Goal: Task Accomplishment & Management: Use online tool/utility

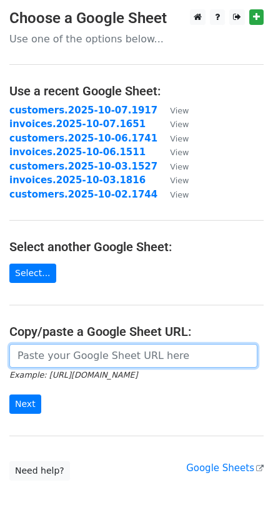
click at [52, 358] on input "url" at bounding box center [133, 356] width 248 height 24
paste input "https://docs.google.com/spreadsheets/d/1UkJoqPqTrXgUI8hXMU7XOZRAtd2b-Iyd1wzl2AF…"
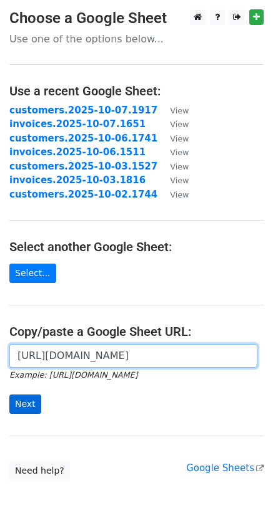
type input "https://docs.google.com/spreadsheets/d/1UkJoqPqTrXgUI8hXMU7XOZRAtd2b-Iyd1wzl2AF…"
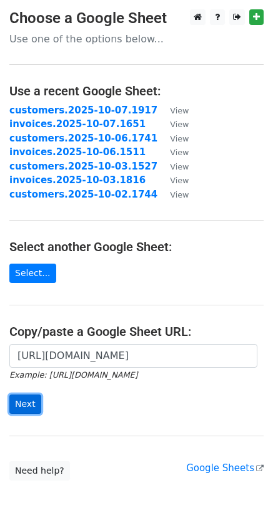
click at [26, 402] on input "Next" at bounding box center [25, 404] width 32 height 19
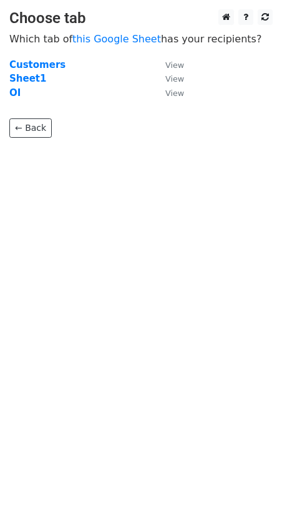
drag, startPoint x: 14, startPoint y: 92, endPoint x: 36, endPoint y: 97, distance: 22.3
click at [14, 92] on strong "OI" at bounding box center [14, 92] width 11 height 11
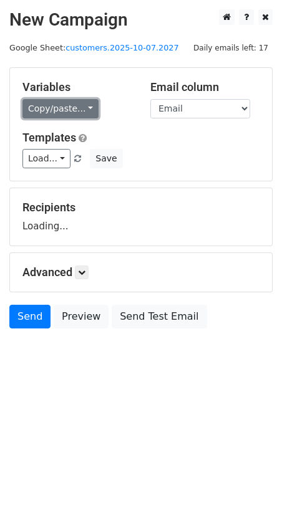
click at [82, 109] on link "Copy/paste..." at bounding box center [60, 108] width 76 height 19
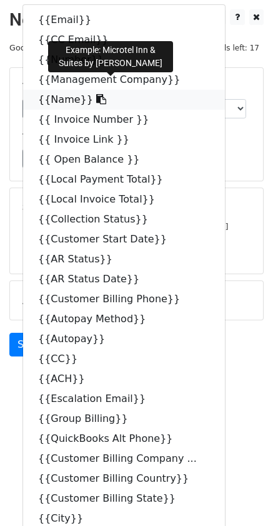
click at [96, 102] on icon at bounding box center [101, 99] width 10 height 10
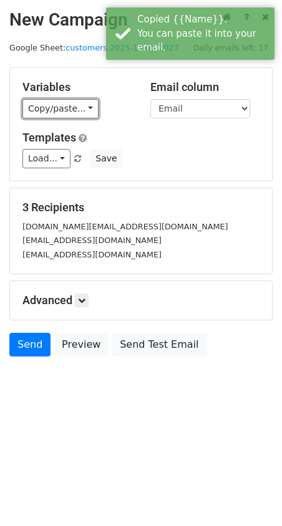
click at [83, 107] on link "Copy/paste..." at bounding box center [60, 108] width 76 height 19
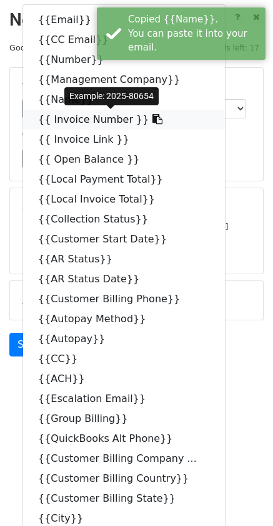
click at [152, 120] on icon at bounding box center [157, 119] width 10 height 10
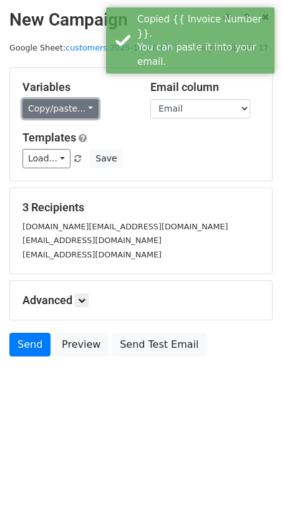
click at [84, 105] on link "Copy/paste..." at bounding box center [60, 108] width 76 height 19
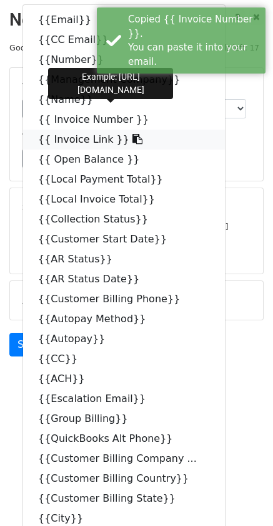
click at [132, 142] on icon at bounding box center [137, 139] width 10 height 10
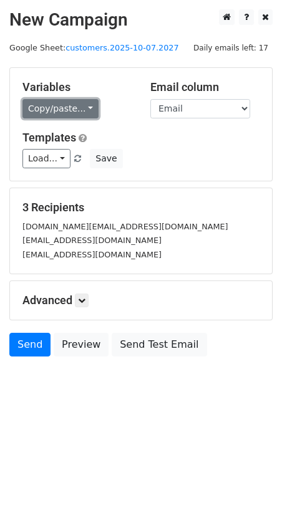
click at [78, 107] on link "Copy/paste..." at bounding box center [60, 108] width 76 height 19
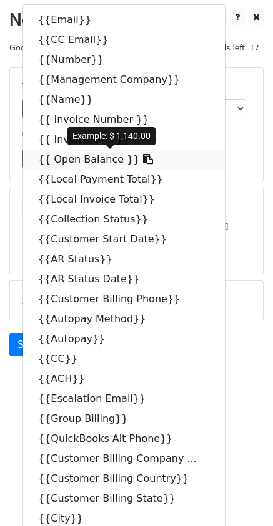
click at [143, 162] on icon at bounding box center [148, 159] width 10 height 10
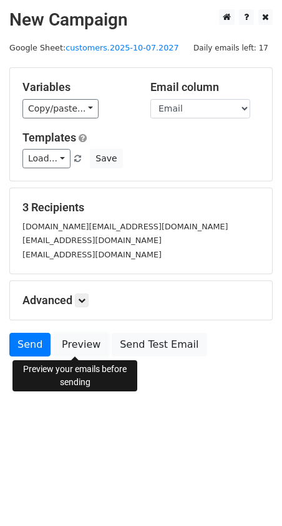
drag, startPoint x: 74, startPoint y: 342, endPoint x: 43, endPoint y: 324, distance: 35.7
click at [74, 342] on link "Preview" at bounding box center [81, 345] width 55 height 24
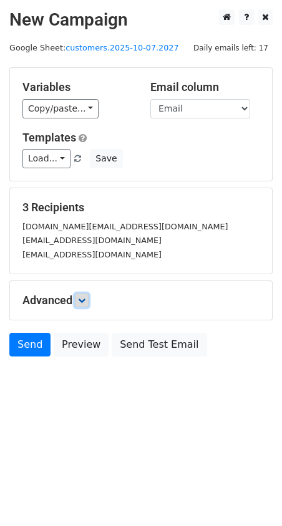
drag, startPoint x: 89, startPoint y: 301, endPoint x: 96, endPoint y: 311, distance: 12.5
click at [89, 301] on link at bounding box center [82, 301] width 14 height 14
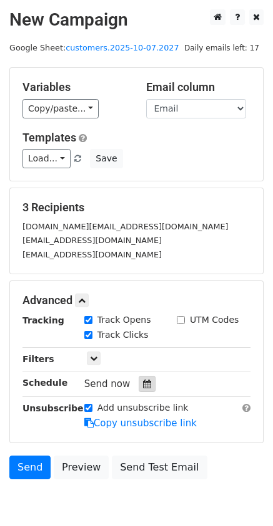
click at [143, 381] on icon at bounding box center [147, 384] width 8 height 9
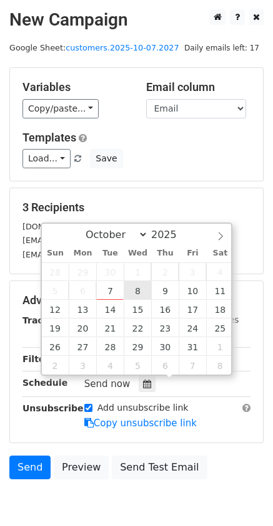
type input "[DATE] 12:00"
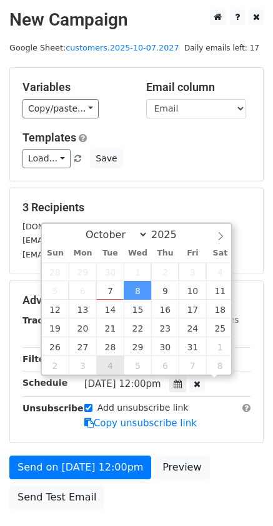
drag, startPoint x: 132, startPoint y: 292, endPoint x: 97, endPoint y: 345, distance: 63.5
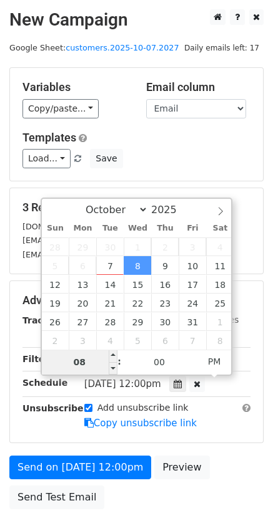
type input "08"
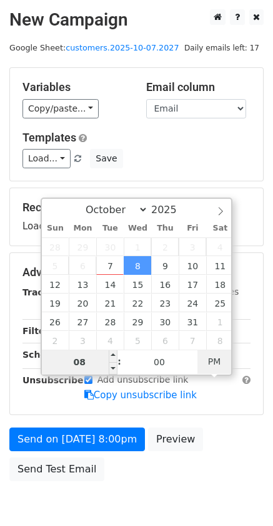
type input "2025-10-08 08:00"
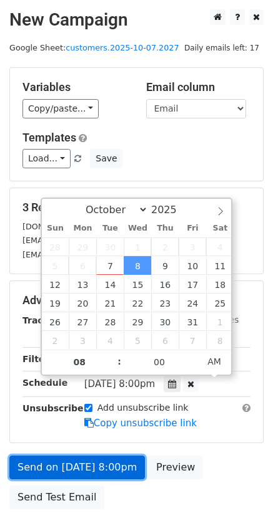
click at [59, 468] on link "Send on Oct 8 at 8:00pm" at bounding box center [76, 468] width 135 height 24
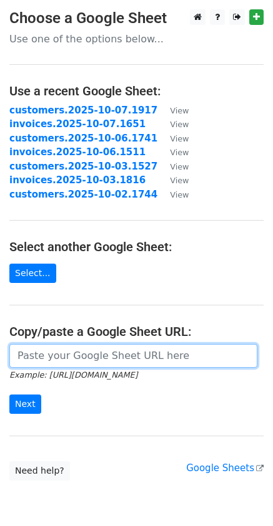
click at [46, 356] on input "url" at bounding box center [133, 356] width 248 height 24
drag, startPoint x: 107, startPoint y: 355, endPoint x: 124, endPoint y: 355, distance: 17.5
click at [107, 355] on input "url" at bounding box center [133, 356] width 248 height 24
paste input "[URL][DOMAIN_NAME]"
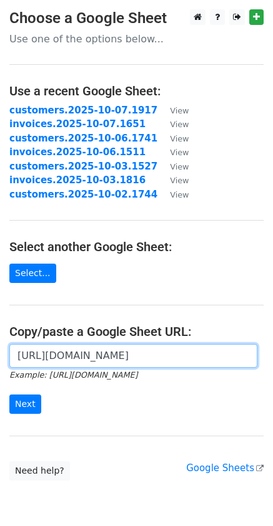
type input "[URL][DOMAIN_NAME]"
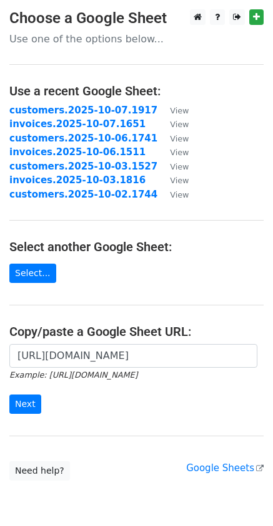
scroll to position [0, 0]
click at [18, 408] on input "Next" at bounding box center [25, 404] width 32 height 19
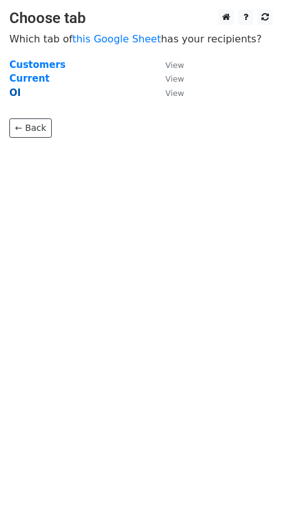
click at [16, 95] on strong "OI" at bounding box center [14, 92] width 11 height 11
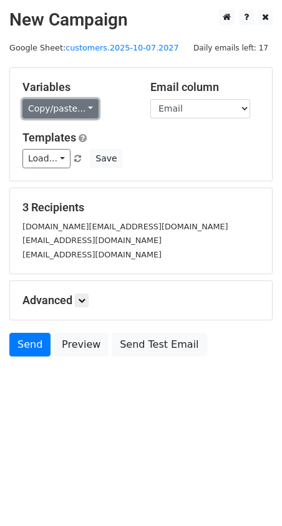
click at [83, 103] on link "Copy/paste..." at bounding box center [60, 108] width 76 height 19
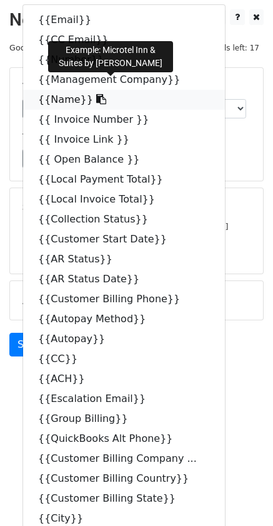
click at [96, 99] on icon at bounding box center [101, 99] width 10 height 10
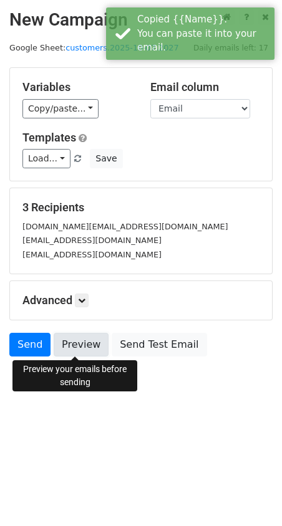
click at [69, 337] on link "Preview" at bounding box center [81, 345] width 55 height 24
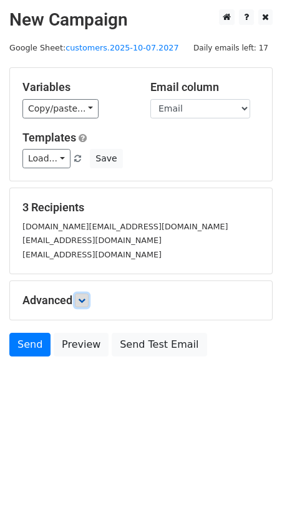
click at [89, 296] on link at bounding box center [82, 301] width 14 height 14
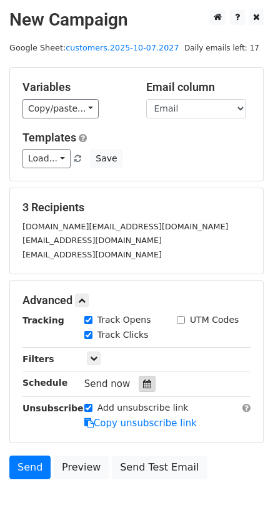
click at [143, 384] on icon at bounding box center [147, 384] width 8 height 9
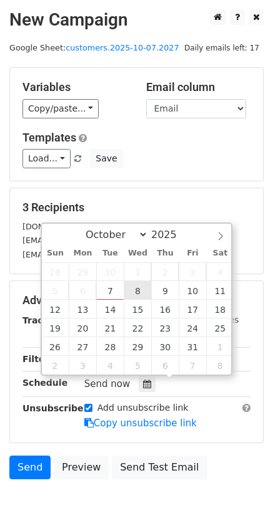
type input "2025-10-08 12:00"
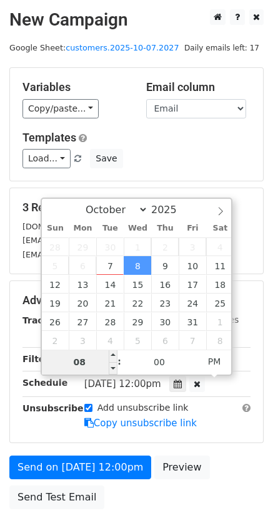
type input "08"
type input "2025-10-08 20:00"
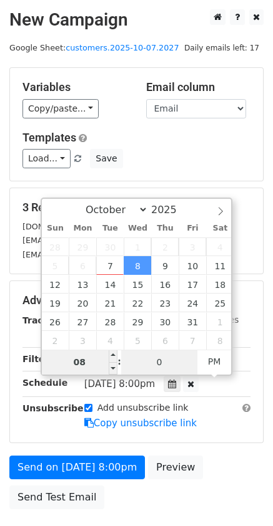
type input "00"
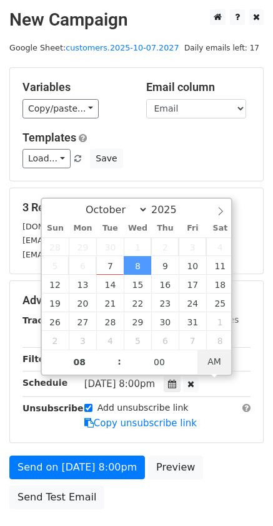
click at [212, 360] on span "AM" at bounding box center [214, 361] width 34 height 25
type input "2025-10-08 08:00"
click at [227, 360] on span "AM" at bounding box center [214, 361] width 34 height 25
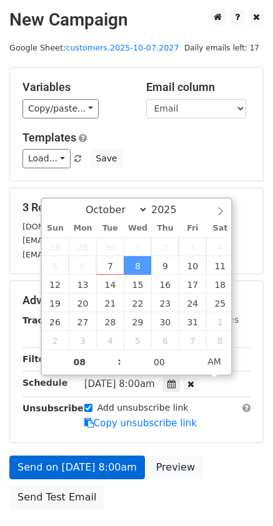
click at [85, 436] on div "Advanced Tracking Track Opens UTM Codes Track Clicks Filters Only include sprea…" at bounding box center [136, 362] width 253 height 162
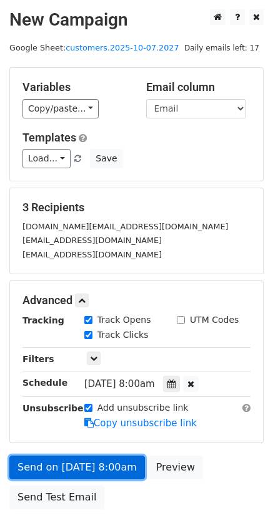
click at [85, 461] on link "Send on Oct 8 at 8:00am" at bounding box center [76, 468] width 135 height 24
click at [95, 468] on link "Send on Oct 8 at 8:00am" at bounding box center [76, 468] width 135 height 24
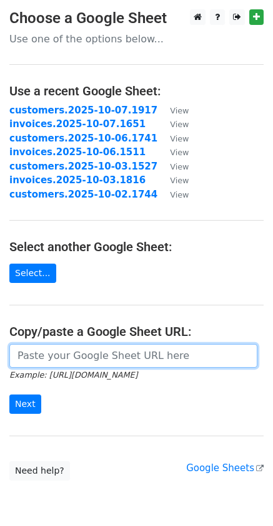
drag, startPoint x: 0, startPoint y: 0, endPoint x: 157, endPoint y: 360, distance: 392.7
click at [157, 360] on input "url" at bounding box center [133, 356] width 248 height 24
paste input "https://docs.google.com/spreadsheets/d/1UkJoqPqTrXgUI8hXMU7XOZRAtd2b-Iyd1wzl2AF…"
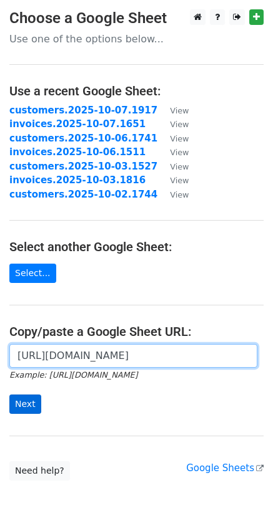
type input "https://docs.google.com/spreadsheets/d/1UkJoqPqTrXgUI8hXMU7XOZRAtd2b-Iyd1wzl2AF…"
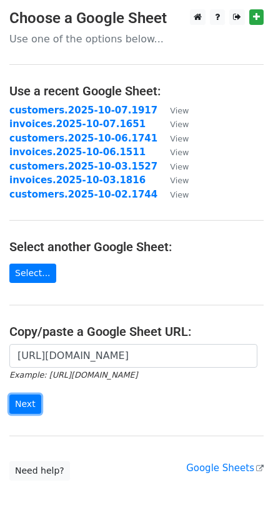
scroll to position [0, 0]
drag, startPoint x: 26, startPoint y: 406, endPoint x: 4, endPoint y: 405, distance: 21.2
click at [26, 406] on input "Next" at bounding box center [25, 404] width 32 height 19
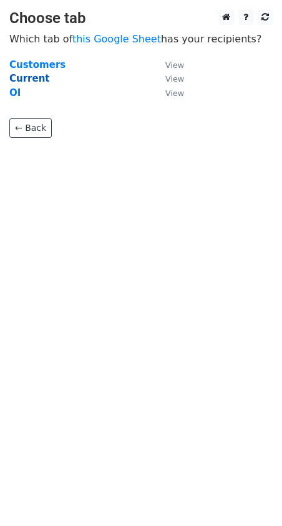
click at [27, 78] on strong "Current" at bounding box center [29, 78] width 41 height 11
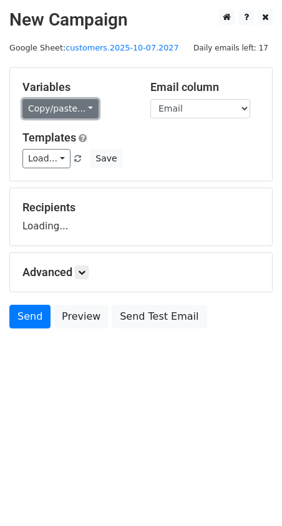
click at [86, 114] on link "Copy/paste..." at bounding box center [60, 108] width 76 height 19
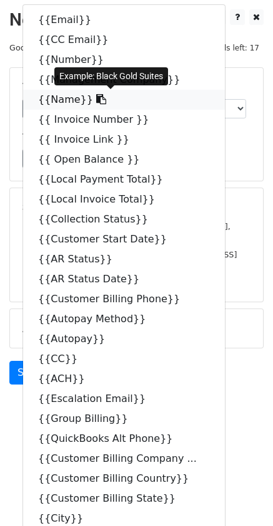
click at [96, 97] on icon at bounding box center [101, 99] width 10 height 10
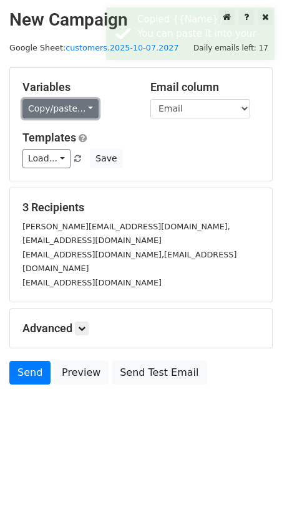
click at [82, 100] on link "Copy/paste..." at bounding box center [60, 108] width 76 height 19
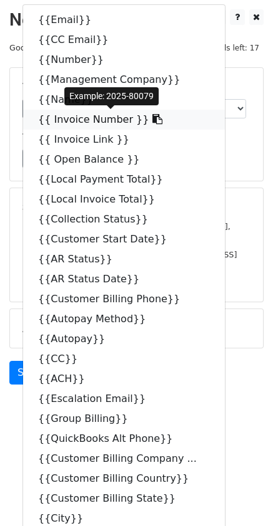
click at [139, 121] on link "{{ Invoice Number }}" at bounding box center [123, 120] width 201 height 20
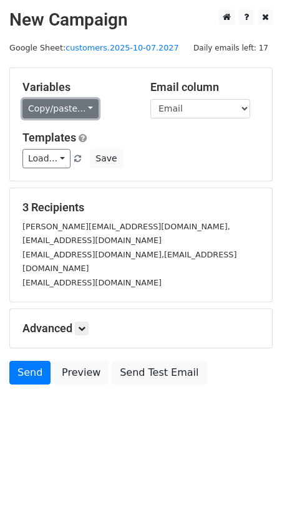
click at [85, 110] on link "Copy/paste..." at bounding box center [60, 108] width 76 height 19
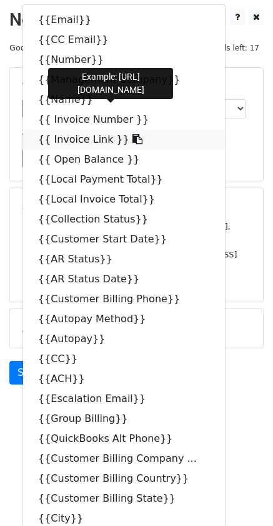
click at [132, 135] on icon at bounding box center [137, 139] width 10 height 10
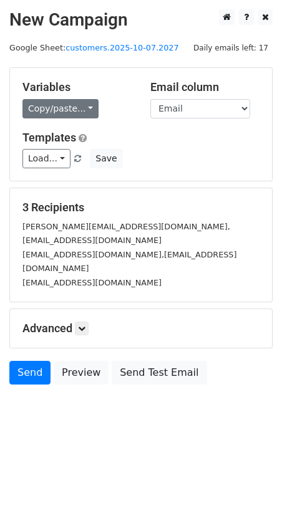
click at [92, 105] on div "Copy/paste... {{Email}} {{CC Email}} {{Number}} {{Management Company}} {{Name}}…" at bounding box center [76, 108] width 109 height 19
click at [87, 107] on link "Copy/paste..." at bounding box center [60, 108] width 76 height 19
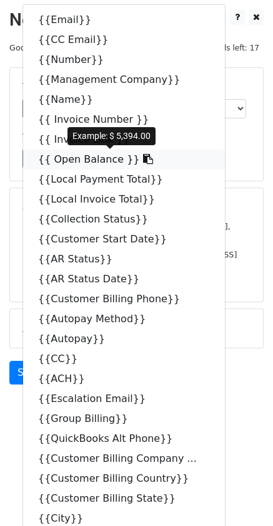
click at [118, 158] on link "{{ Open Balance }}" at bounding box center [123, 160] width 201 height 20
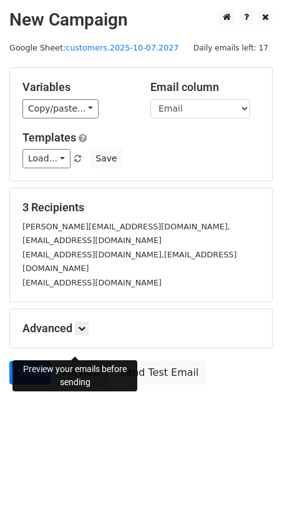
click at [74, 361] on link "Preview" at bounding box center [81, 373] width 55 height 24
click at [85, 361] on link "Preview" at bounding box center [81, 373] width 55 height 24
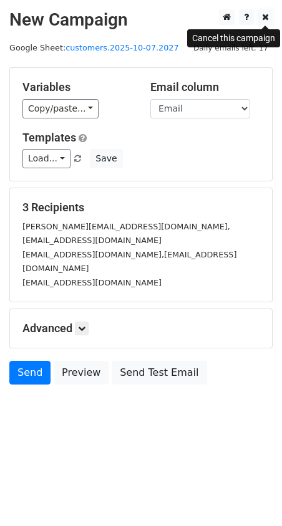
drag, startPoint x: 264, startPoint y: 19, endPoint x: 273, endPoint y: 30, distance: 14.6
click at [264, 19] on icon at bounding box center [265, 16] width 7 height 9
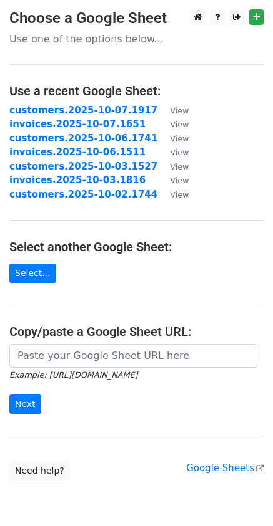
click at [102, 362] on input "url" at bounding box center [133, 356] width 248 height 24
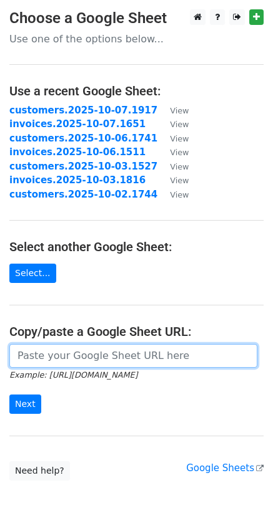
click at [102, 357] on input "url" at bounding box center [133, 356] width 248 height 24
paste input "[URL][DOMAIN_NAME]"
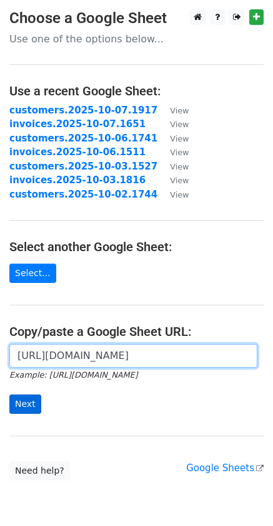
type input "https://docs.google.com/spreadsheets/d/1UkJoqPqTrXgUI8hXMU7XOZRAtd2b-Iyd1wzl2AF…"
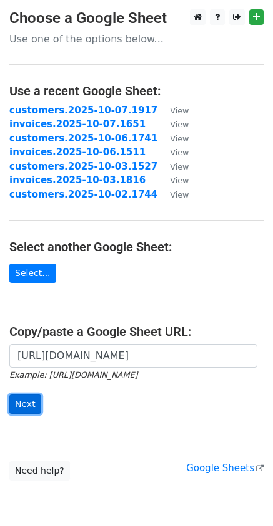
click at [32, 408] on input "Next" at bounding box center [25, 404] width 32 height 19
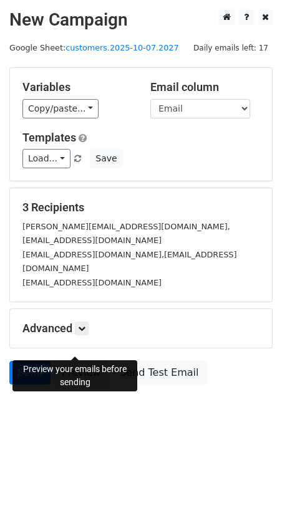
click at [79, 361] on link "Preview" at bounding box center [81, 373] width 55 height 24
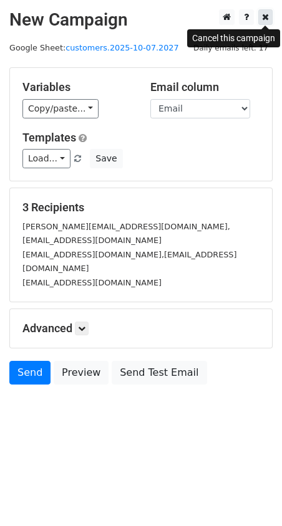
click at [261, 17] on link at bounding box center [265, 17] width 14 height 16
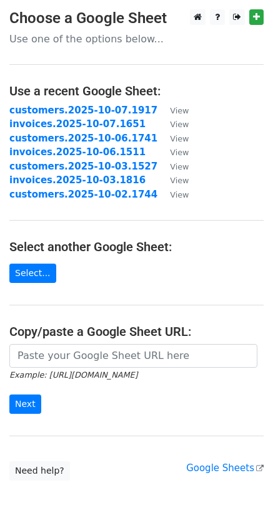
click at [51, 357] on input "url" at bounding box center [133, 356] width 248 height 24
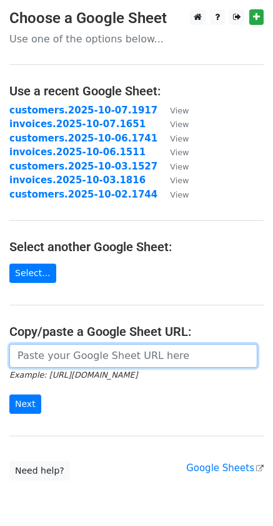
click at [68, 357] on input "url" at bounding box center [133, 356] width 248 height 24
paste input "https://docs.google.com/spreadsheets/d/1UkJoqPqTrXgUI8hXMU7XOZRAtd2b-Iyd1wzl2AF…"
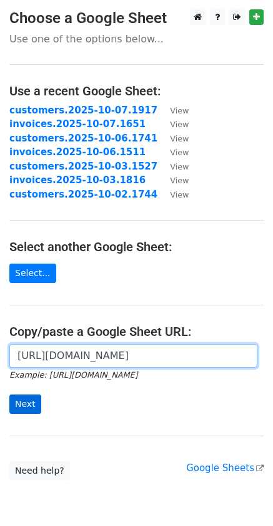
type input "https://docs.google.com/spreadsheets/d/1UkJoqPqTrXgUI8hXMU7XOZRAtd2b-Iyd1wzl2AF…"
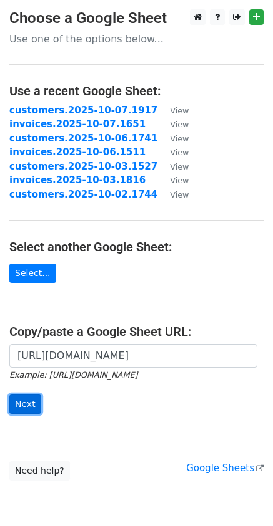
click at [23, 405] on input "Next" at bounding box center [25, 404] width 32 height 19
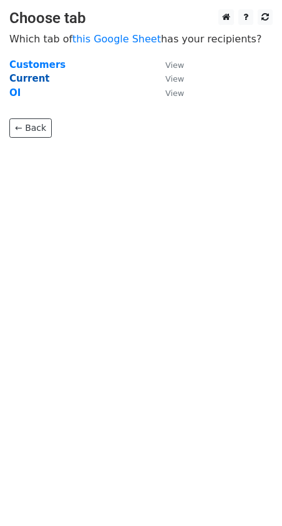
click at [24, 82] on strong "Current" at bounding box center [29, 78] width 41 height 11
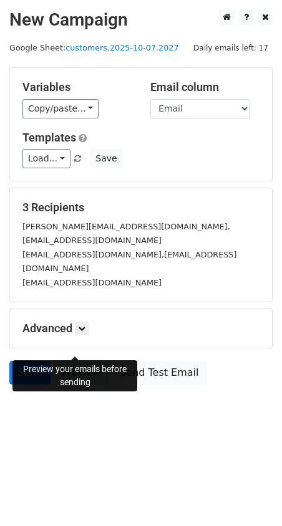
click at [79, 361] on link "Preview" at bounding box center [81, 373] width 55 height 24
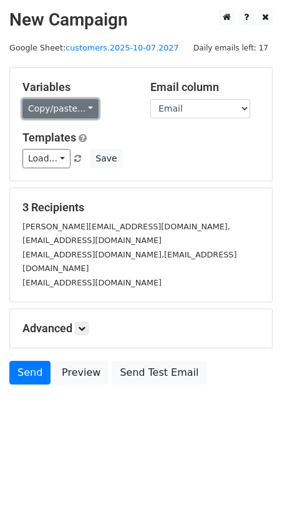
click at [85, 114] on link "Copy/paste..." at bounding box center [60, 108] width 76 height 19
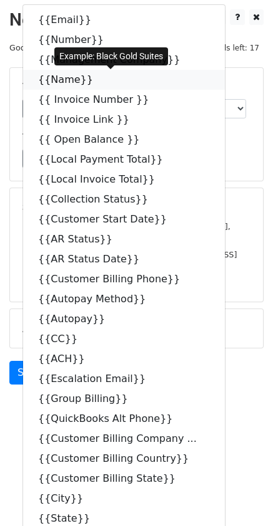
click at [96, 77] on icon at bounding box center [101, 79] width 10 height 10
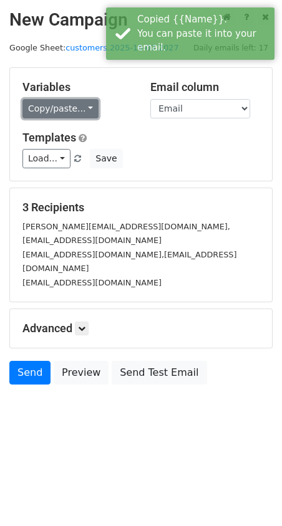
click at [85, 104] on link "Copy/paste..." at bounding box center [60, 108] width 76 height 19
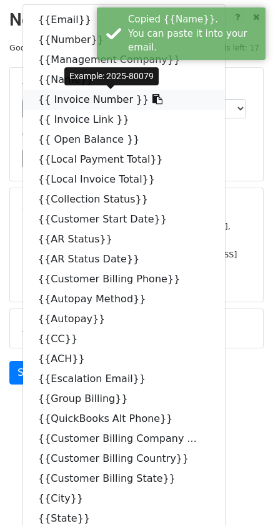
click at [152, 100] on icon at bounding box center [157, 99] width 10 height 10
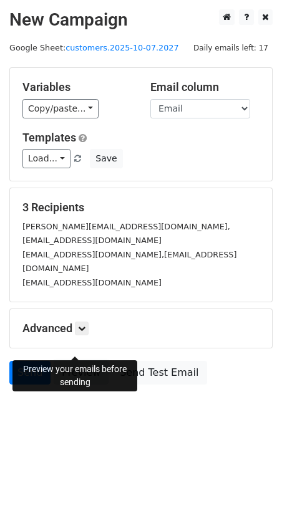
click at [72, 361] on link "Preview" at bounding box center [81, 373] width 55 height 24
click at [79, 322] on link at bounding box center [82, 329] width 14 height 14
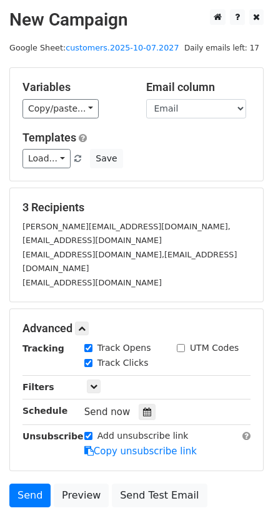
drag, startPoint x: 143, startPoint y: 384, endPoint x: 137, endPoint y: 394, distance: 11.4
click at [143, 408] on icon at bounding box center [147, 412] width 8 height 9
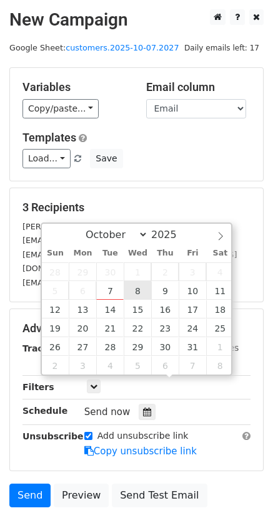
type input "2025-10-08 12:00"
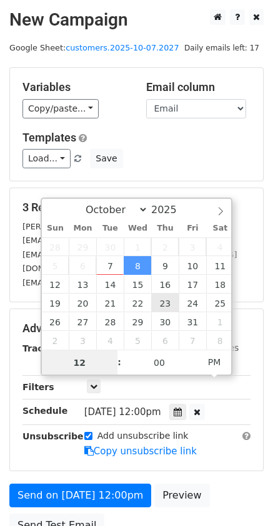
scroll to position [1, 0]
type input "08"
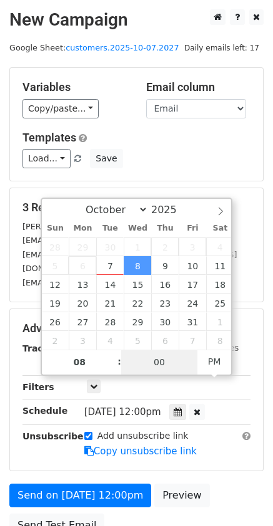
type input "2025-10-08 20:00"
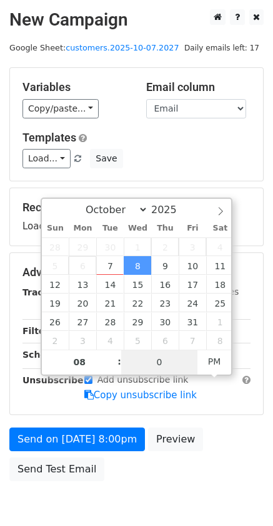
type input "00"
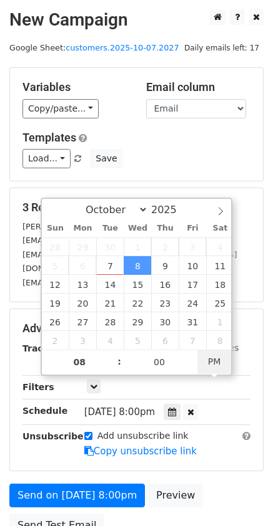
type input "2025-10-08 08:00"
click at [220, 364] on span "AM" at bounding box center [214, 361] width 34 height 25
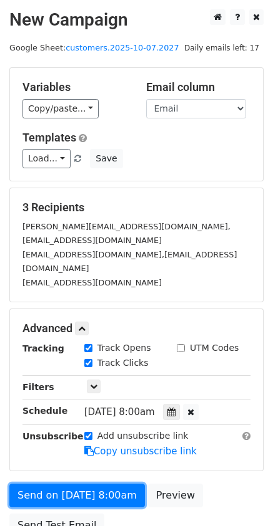
drag, startPoint x: 94, startPoint y: 465, endPoint x: 193, endPoint y: 470, distance: 99.3
click at [94, 484] on link "Send on Oct 8 at 8:00am" at bounding box center [76, 496] width 135 height 24
